Goal: Information Seeking & Learning: Find specific fact

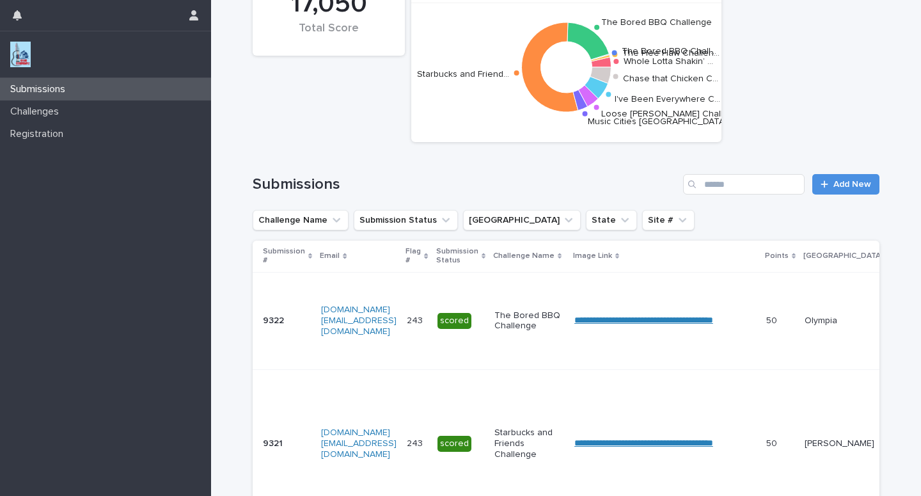
scroll to position [55, 0]
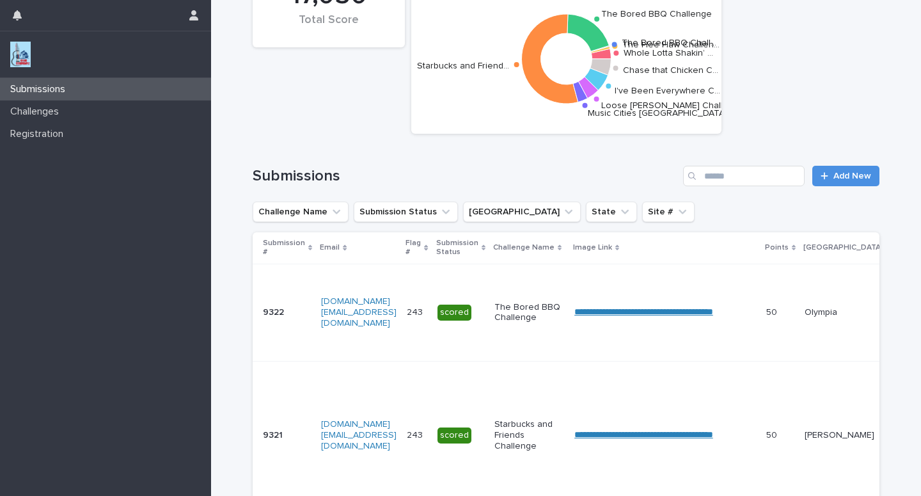
click at [537, 244] on p "Challenge Name" at bounding box center [523, 248] width 61 height 14
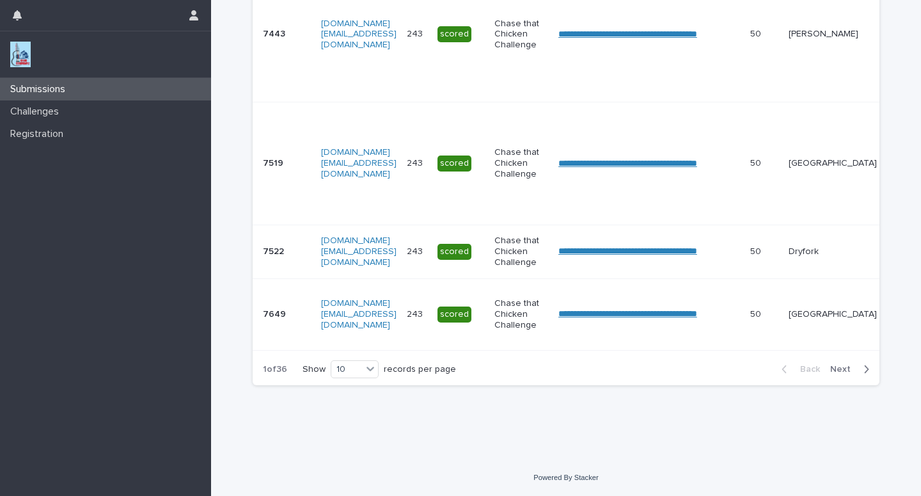
scroll to position [1113, 0]
click at [364, 371] on icon at bounding box center [370, 368] width 13 height 13
click at [337, 411] on div "30" at bounding box center [350, 416] width 47 height 15
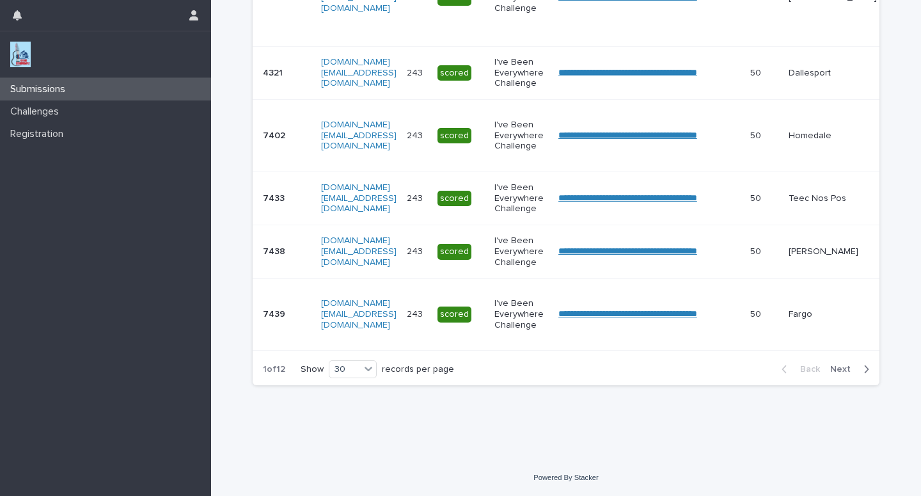
scroll to position [3302, 0]
click at [834, 374] on span "Next" at bounding box center [844, 369] width 28 height 9
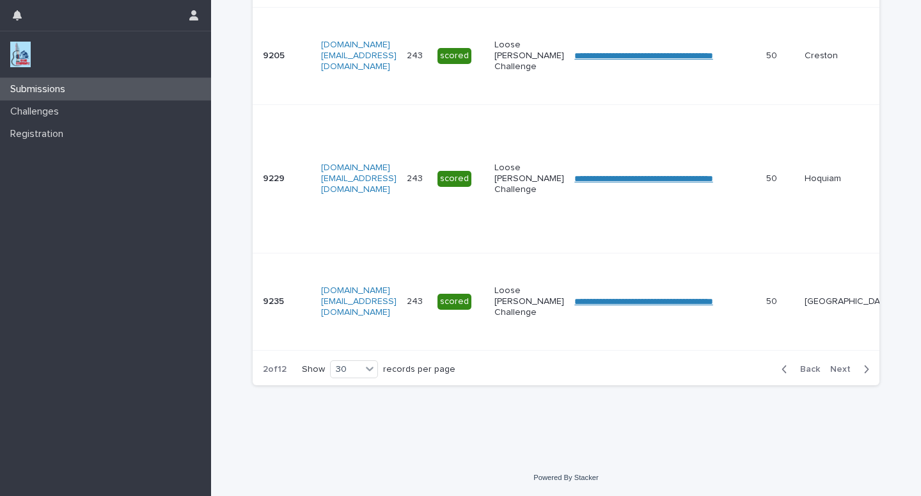
scroll to position [4085, 0]
click at [841, 369] on span "Next" at bounding box center [844, 369] width 28 height 9
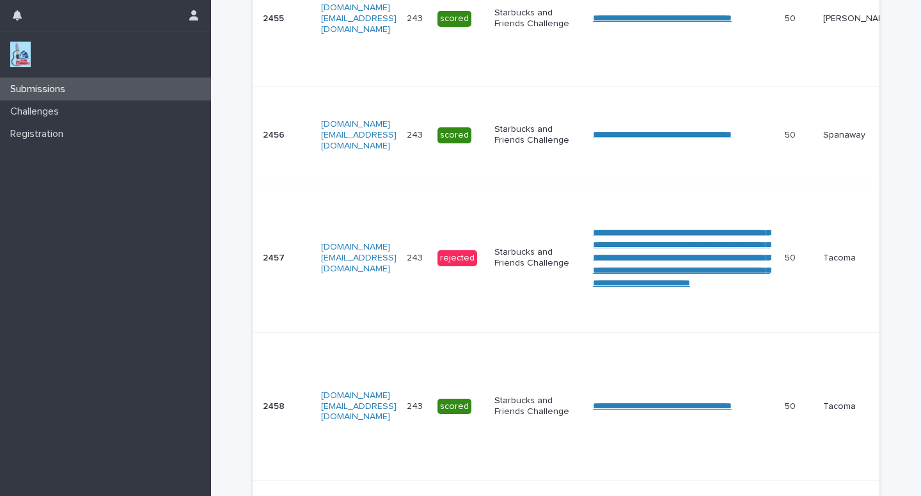
scroll to position [1869, 0]
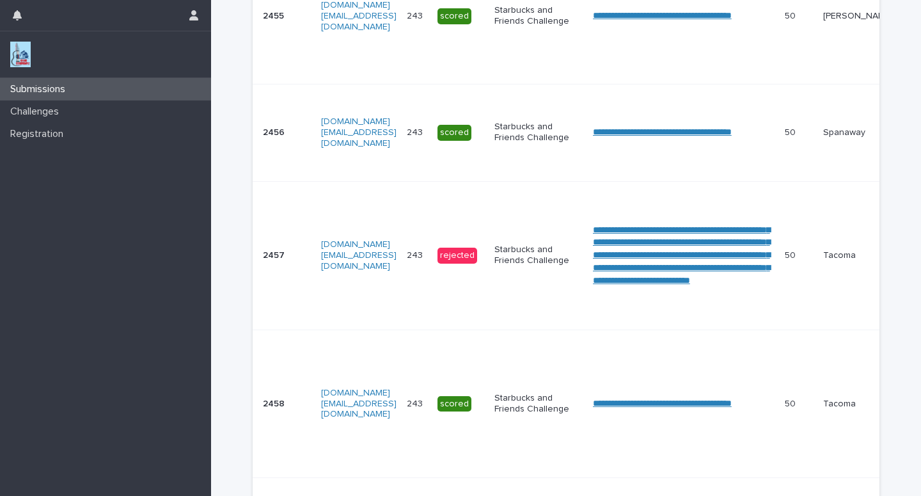
drag, startPoint x: 783, startPoint y: 294, endPoint x: 714, endPoint y: 297, distance: 69.2
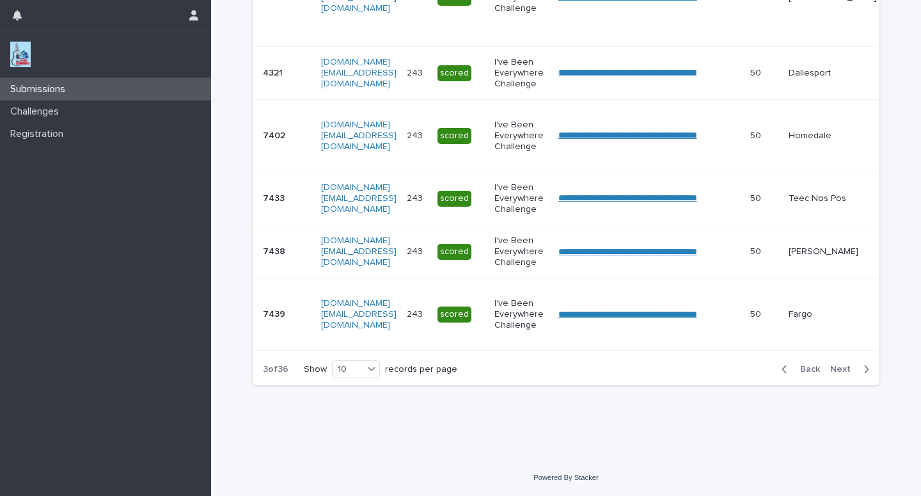
scroll to position [1075, 0]
click at [365, 365] on icon at bounding box center [371, 368] width 13 height 13
click at [342, 416] on div "30" at bounding box center [352, 416] width 47 height 15
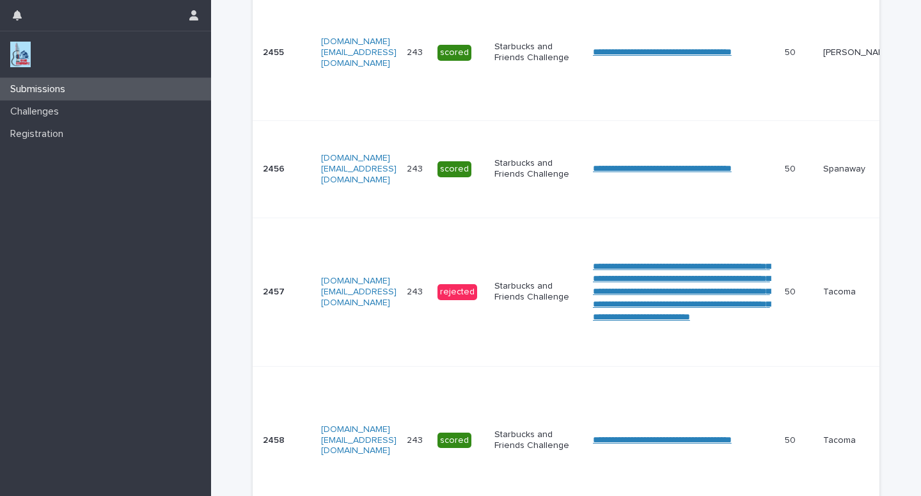
scroll to position [1851, 0]
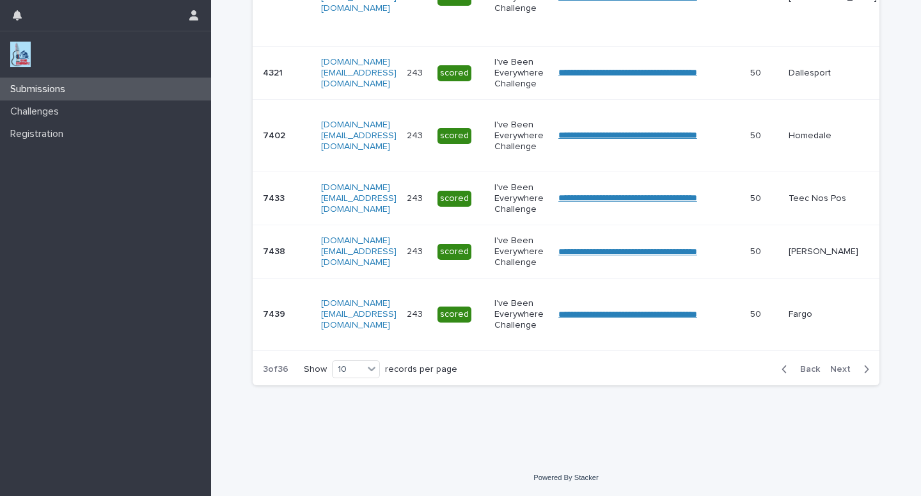
scroll to position [1075, 0]
click at [366, 371] on icon at bounding box center [371, 368] width 13 height 13
click at [352, 418] on div "30" at bounding box center [352, 416] width 47 height 15
click at [365, 370] on icon at bounding box center [371, 368] width 13 height 13
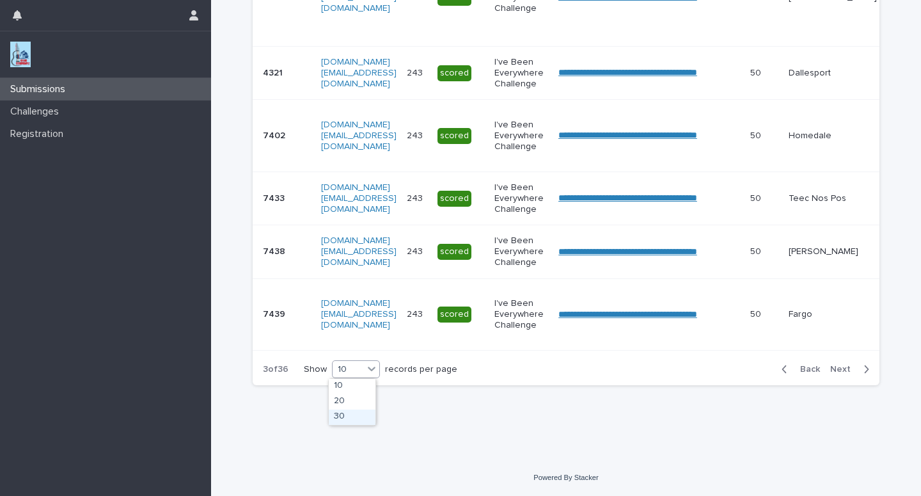
click at [342, 418] on div "30" at bounding box center [352, 416] width 47 height 15
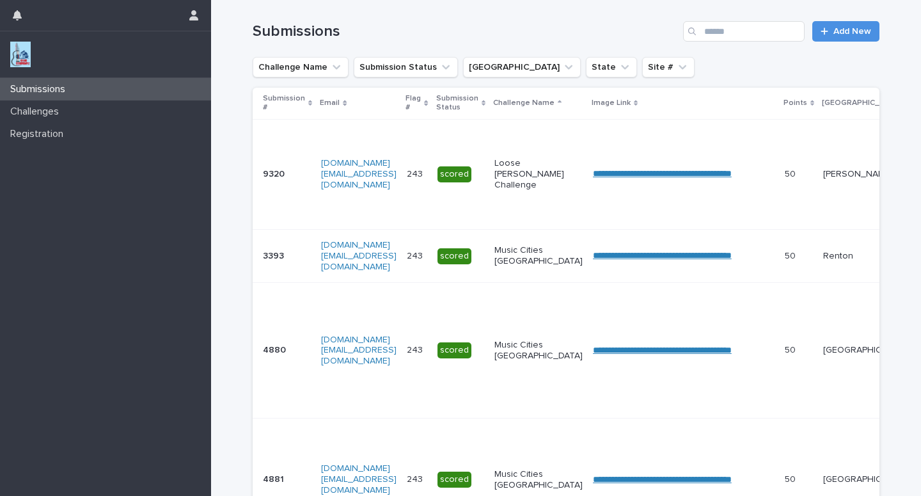
scroll to position [212, 0]
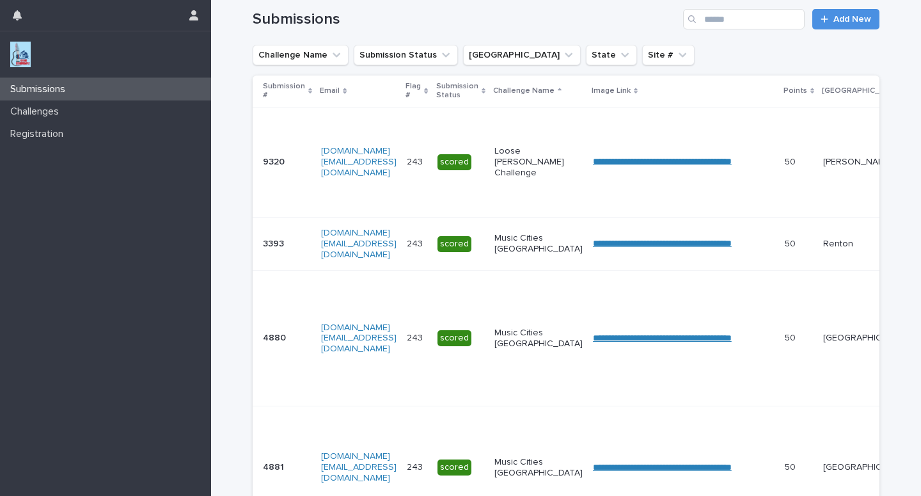
click at [518, 92] on p "Challenge Name" at bounding box center [523, 91] width 61 height 14
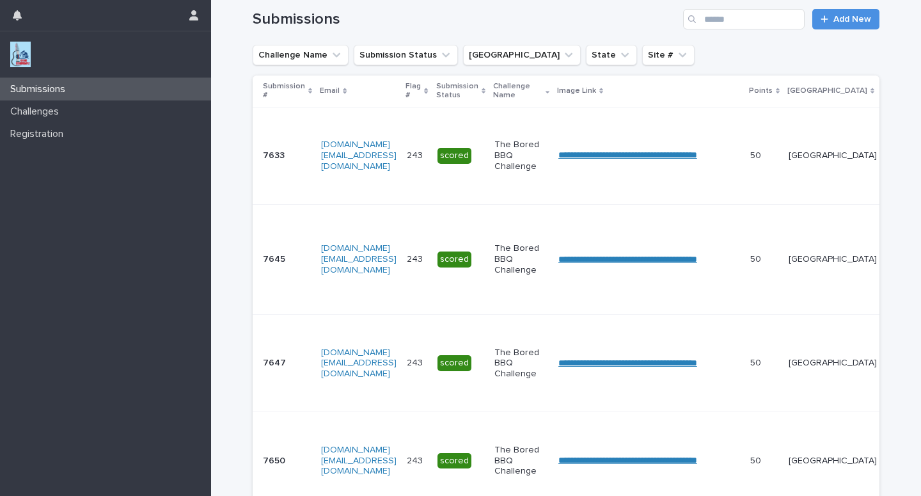
click at [550, 94] on icon at bounding box center [548, 91] width 4 height 6
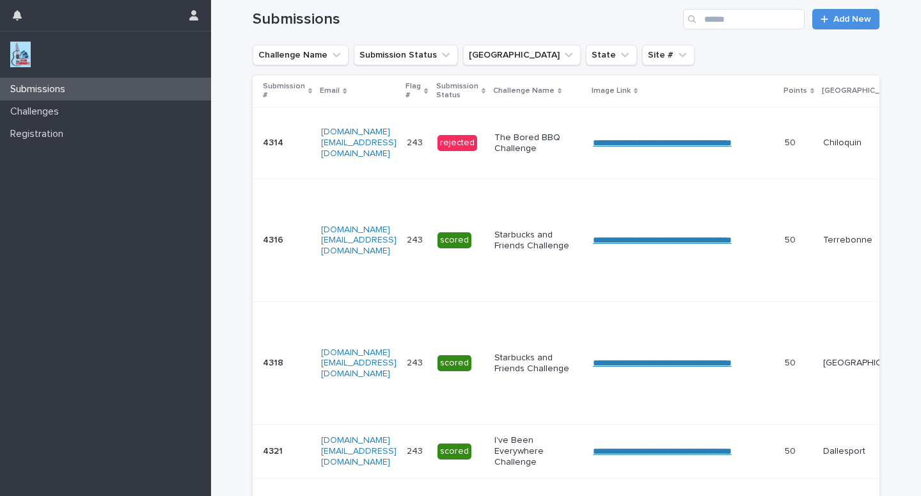
click at [558, 94] on icon at bounding box center [560, 91] width 4 height 6
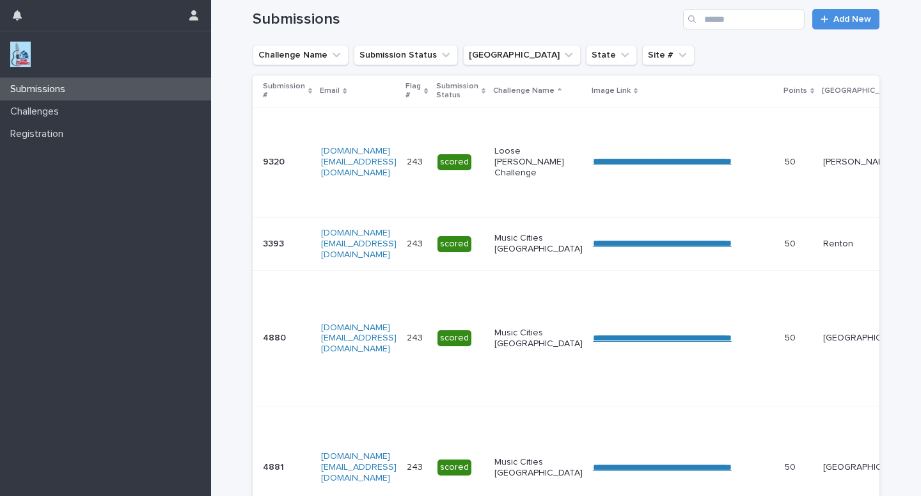
click at [528, 313] on td "Music Cities [GEOGRAPHIC_DATA]" at bounding box center [538, 339] width 99 height 136
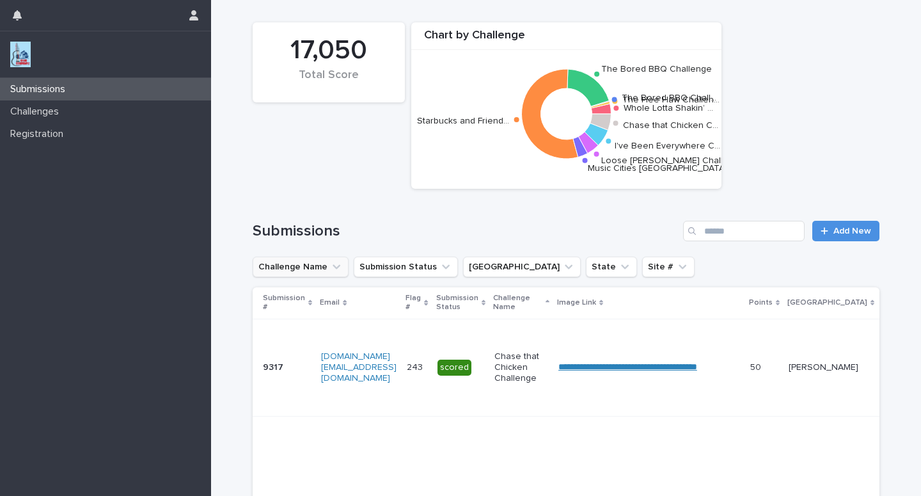
click at [281, 267] on button "Challenge Name" at bounding box center [301, 267] width 96 height 20
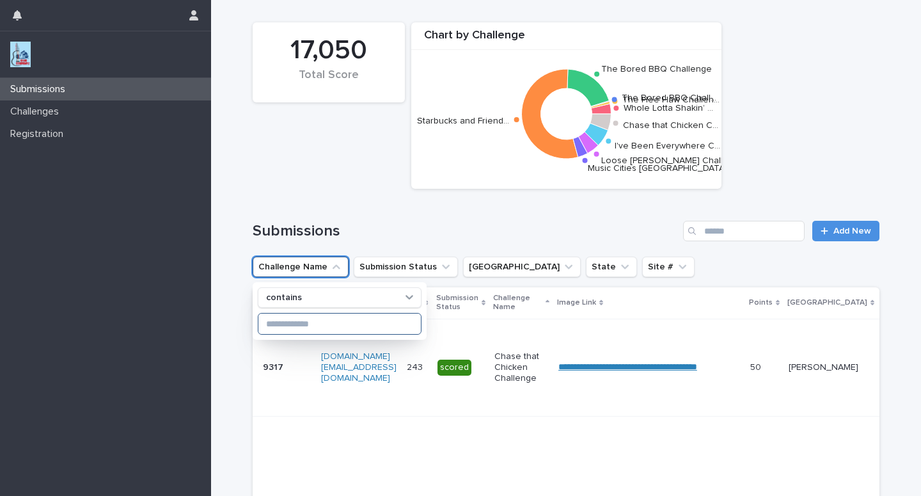
click at [276, 321] on input at bounding box center [339, 323] width 162 height 20
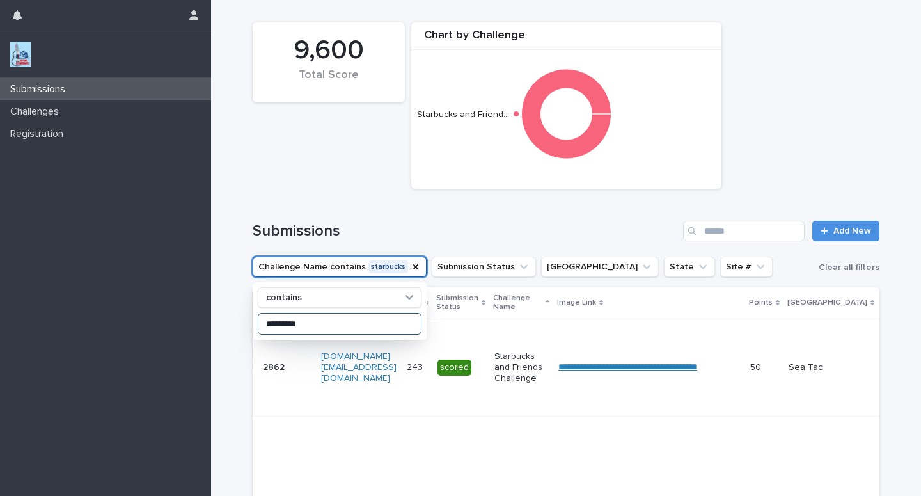
type input "*********"
click at [551, 267] on button "[GEOGRAPHIC_DATA]" at bounding box center [600, 267] width 118 height 20
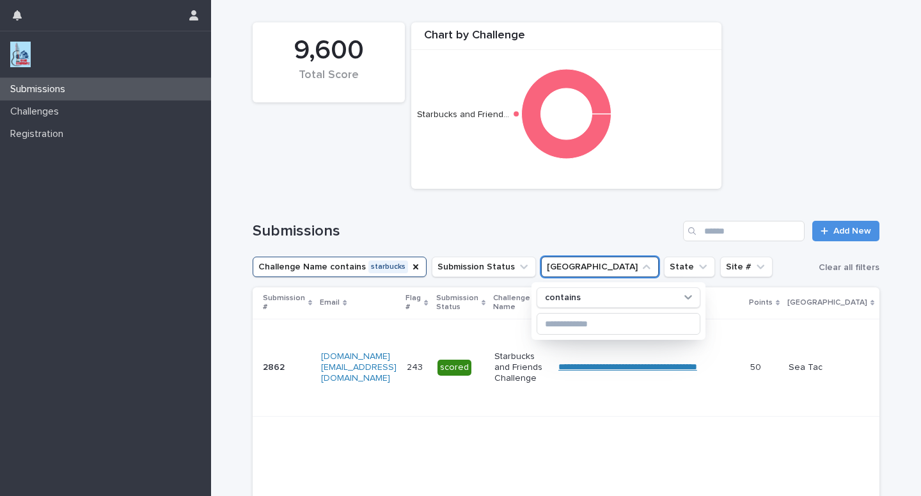
click at [826, 300] on p "[GEOGRAPHIC_DATA]" at bounding box center [828, 303] width 80 height 14
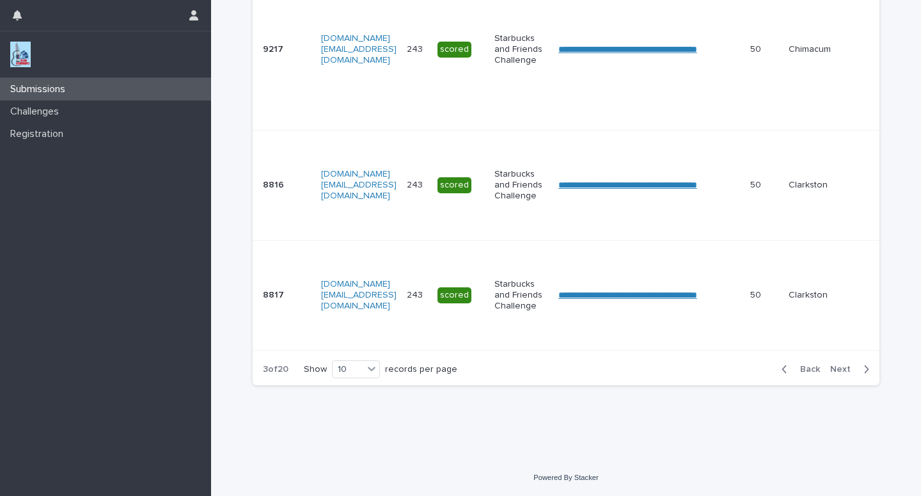
scroll to position [1653, 0]
click at [368, 367] on icon at bounding box center [371, 368] width 13 height 13
click at [342, 418] on div "30" at bounding box center [352, 416] width 47 height 15
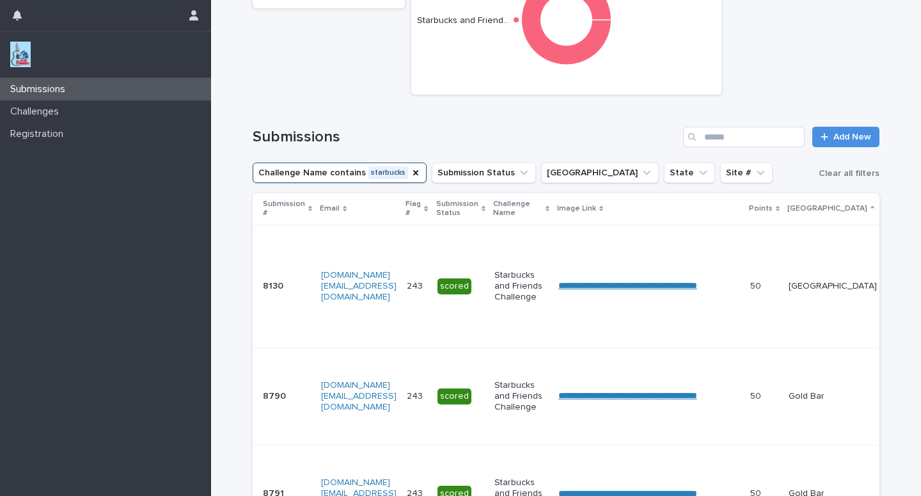
scroll to position [51, 0]
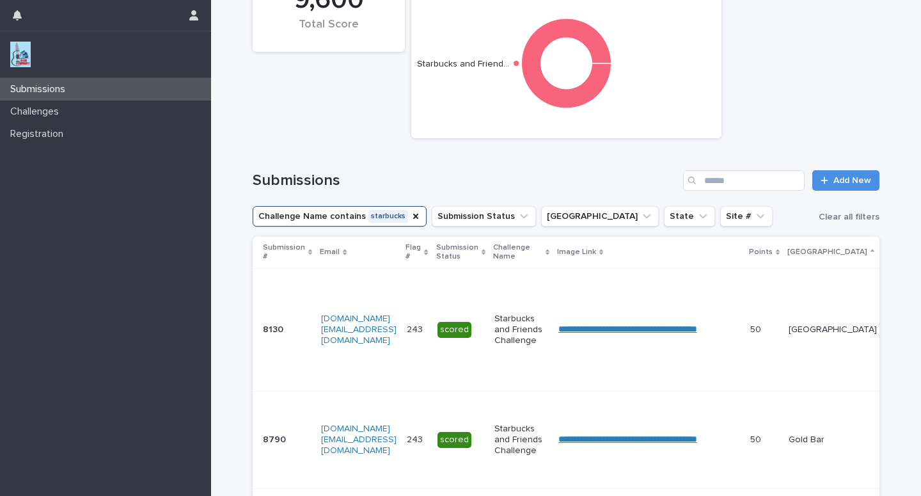
click at [823, 251] on p "[GEOGRAPHIC_DATA]" at bounding box center [828, 252] width 80 height 14
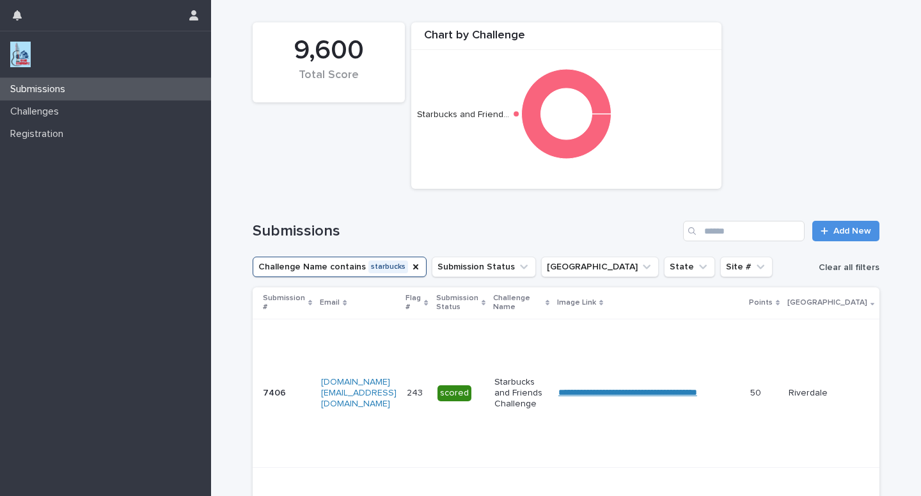
click at [830, 267] on span "Clear all filters" at bounding box center [849, 267] width 61 height 9
